Goal: Transaction & Acquisition: Purchase product/service

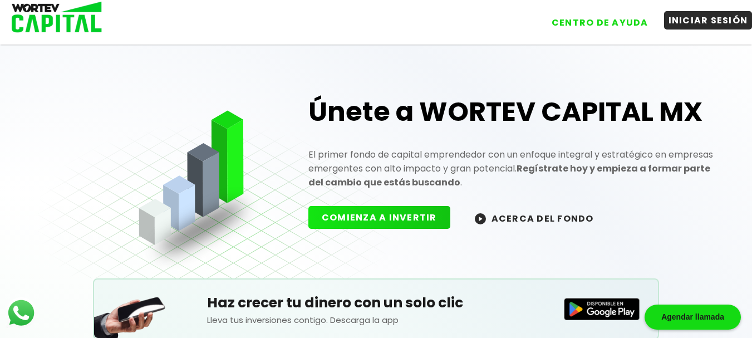
click at [710, 19] on button "INICIAR SESIÓN" at bounding box center [708, 20] width 88 height 18
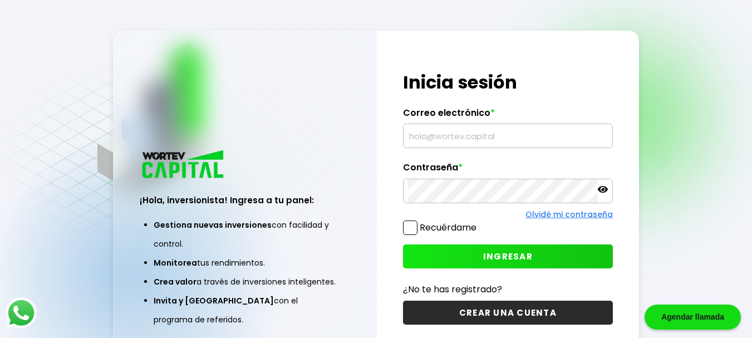
type input "[EMAIL_ADDRESS][DOMAIN_NAME]"
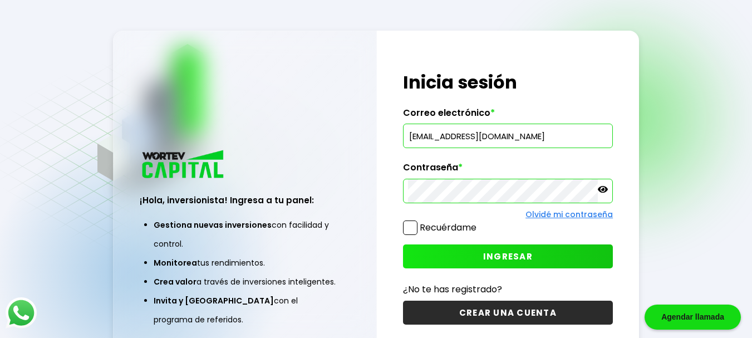
click at [506, 251] on span "INGRESAR" at bounding box center [508, 256] width 50 height 12
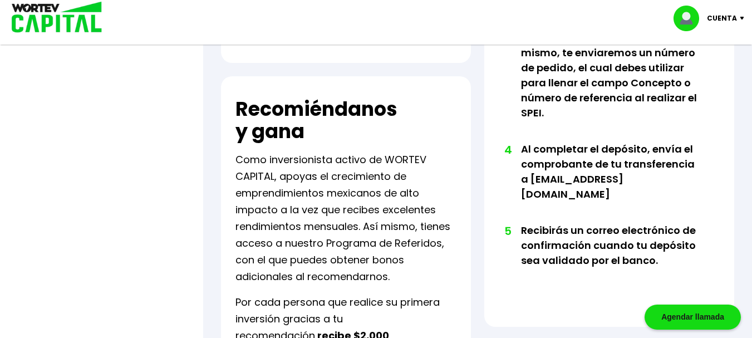
scroll to position [697, 0]
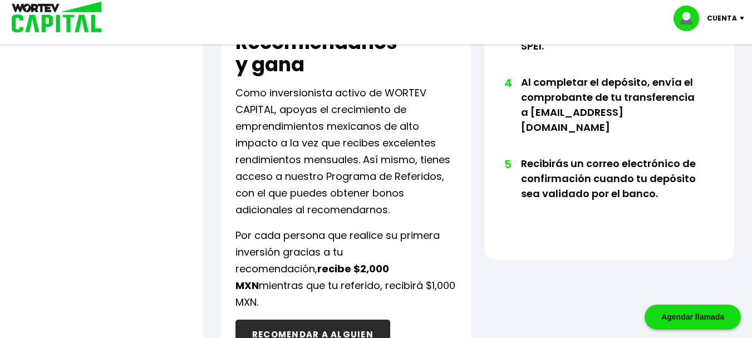
drag, startPoint x: 750, startPoint y: 91, endPoint x: 758, endPoint y: 39, distance: 52.4
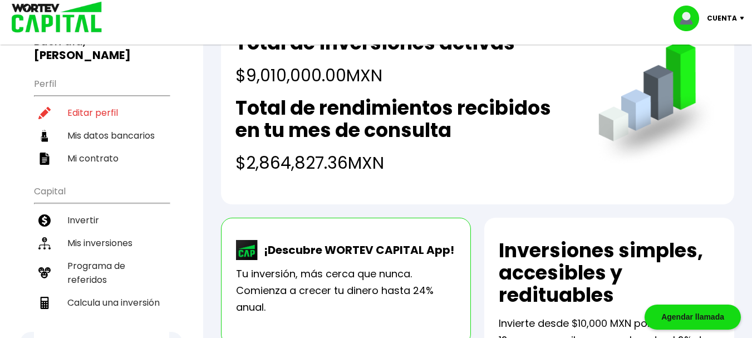
scroll to position [75, 0]
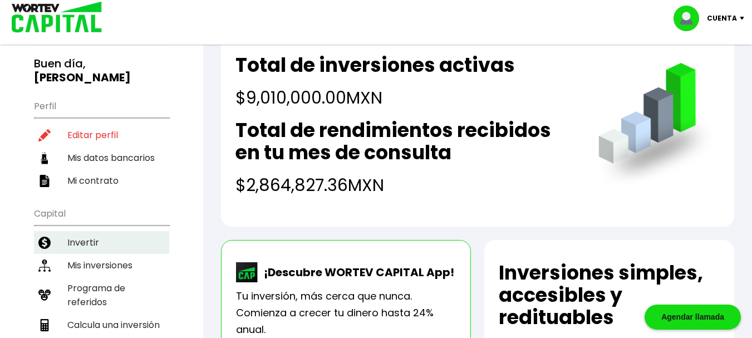
click at [70, 231] on li "Invertir" at bounding box center [101, 242] width 135 height 23
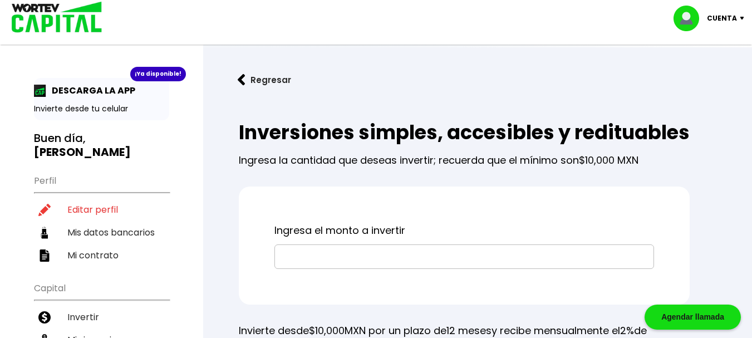
drag, startPoint x: 314, startPoint y: 291, endPoint x: 316, endPoint y: 283, distance: 8.1
click at [316, 283] on div "Ingresa el monto a invertir" at bounding box center [464, 245] width 451 height 118
click at [316, 268] on input "text" at bounding box center [463, 256] width 369 height 23
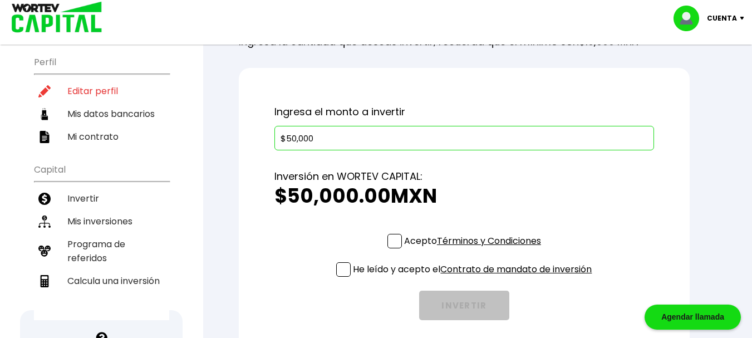
scroll to position [156, 0]
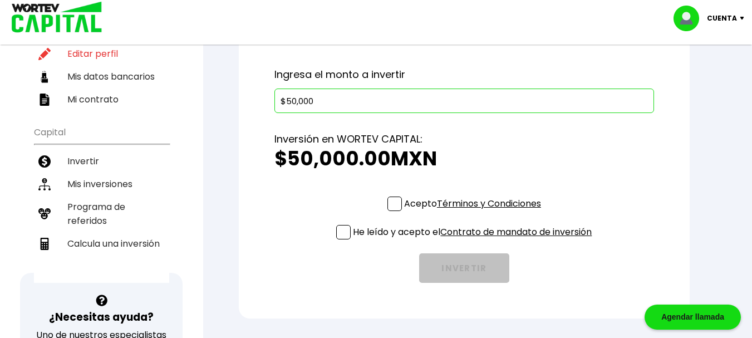
type input "$50,000"
click at [393, 211] on span at bounding box center [394, 203] width 14 height 14
click at [475, 212] on input "Acepto Términos y Condiciones" at bounding box center [475, 212] width 0 height 0
click at [340, 239] on span at bounding box center [343, 232] width 14 height 14
click at [475, 240] on input "He leído y acepto el Contrato de mandato de inversión" at bounding box center [475, 240] width 0 height 0
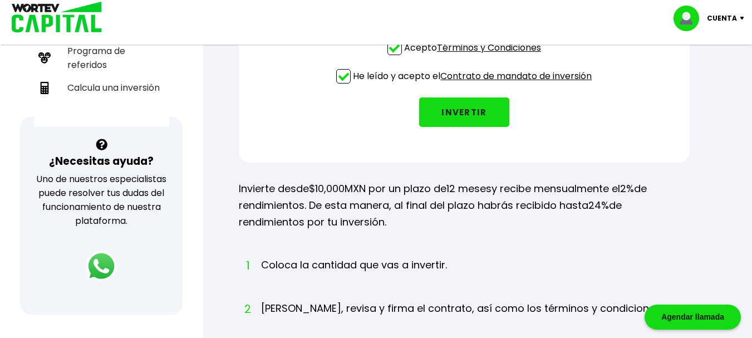
scroll to position [334, 0]
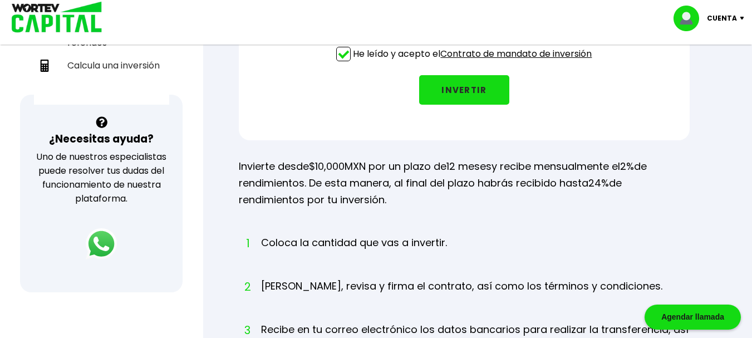
click at [460, 105] on button "INVERTIR" at bounding box center [464, 89] width 90 height 29
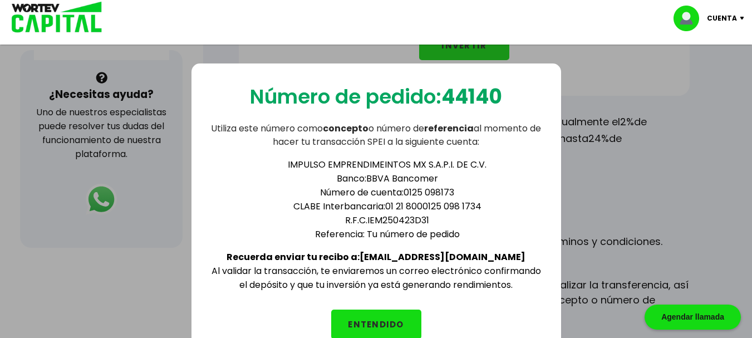
scroll to position [401, 0]
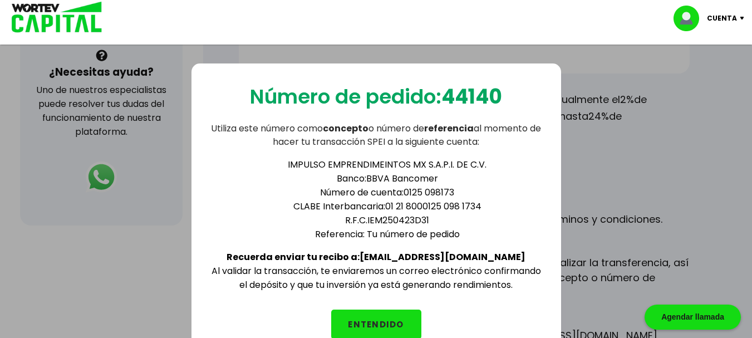
click at [398, 323] on button "ENTENDIDO" at bounding box center [376, 323] width 90 height 29
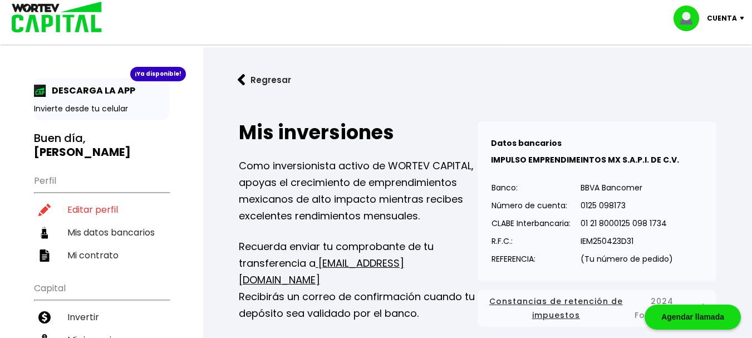
click at [121, 330] on li "Mis inversiones" at bounding box center [101, 339] width 135 height 23
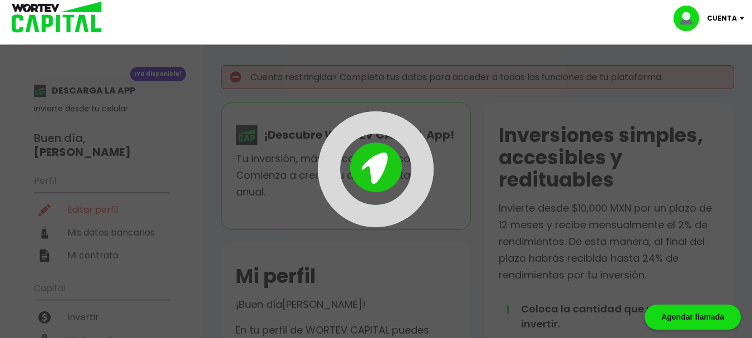
scroll to position [75, 0]
